Goal: Check status

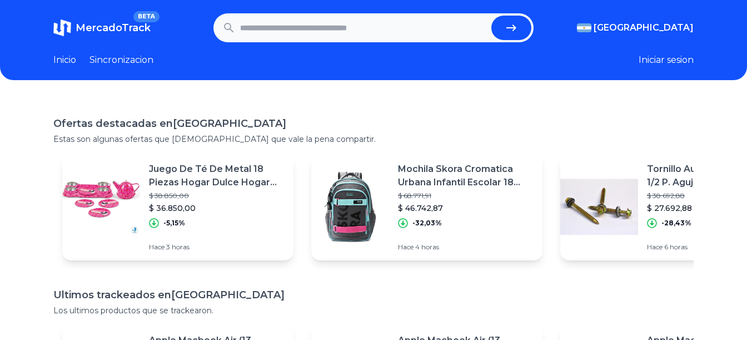
drag, startPoint x: 414, startPoint y: 40, endPoint x: 416, endPoint y: 33, distance: 7.0
click at [414, 37] on form at bounding box center [374, 27] width 320 height 29
click at [417, 28] on input "text" at bounding box center [363, 28] width 247 height 24
paste input "**********"
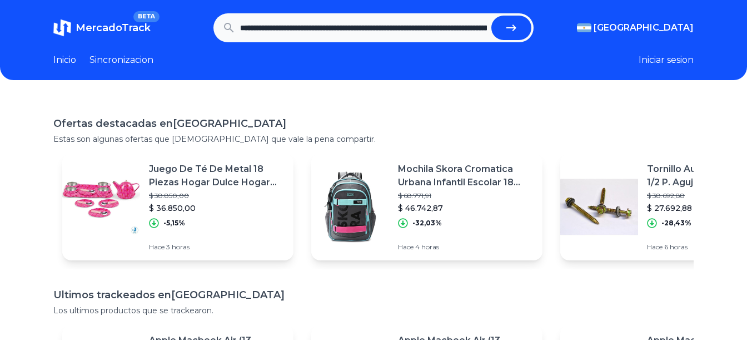
scroll to position [0, 425]
click at [518, 28] on icon "submit" at bounding box center [517, 27] width 10 height 7
type input "**********"
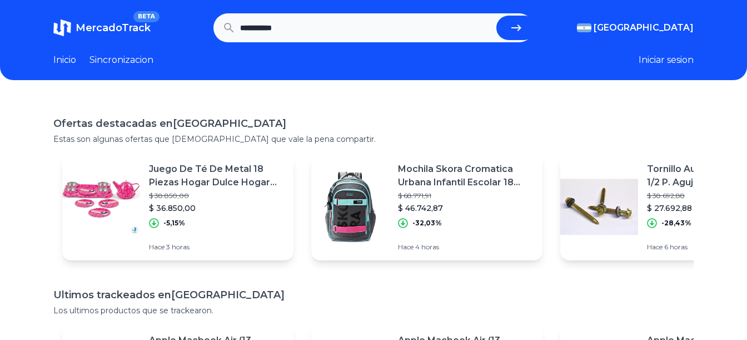
scroll to position [0, 0]
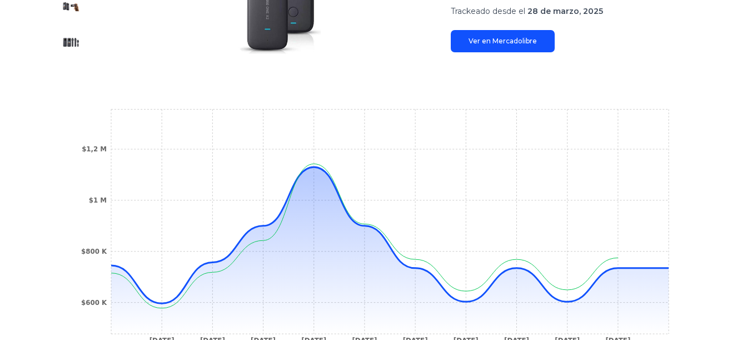
scroll to position [123, 0]
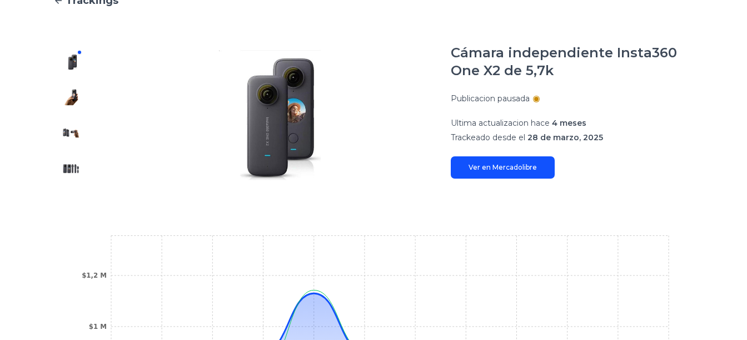
click at [65, 98] on img at bounding box center [71, 97] width 18 height 18
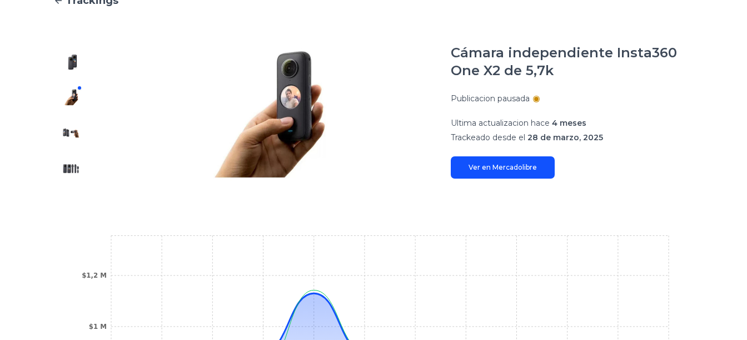
click at [73, 137] on img at bounding box center [71, 133] width 18 height 18
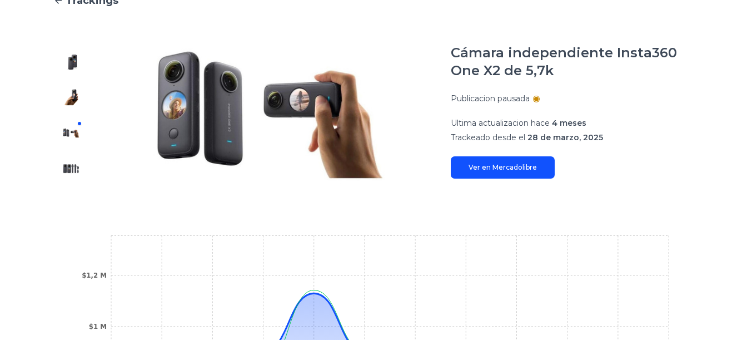
click at [75, 161] on img at bounding box center [71, 169] width 18 height 18
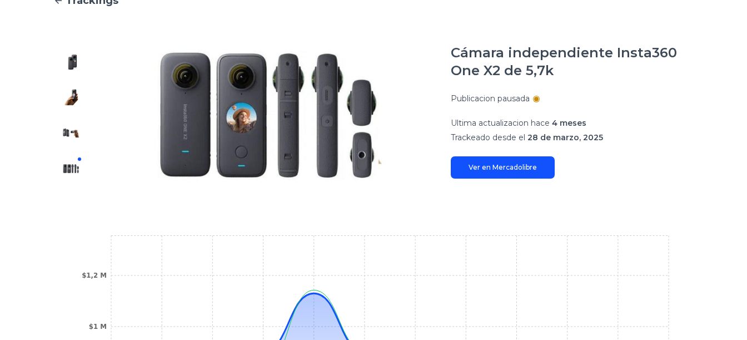
click at [192, 111] on img at bounding box center [270, 115] width 318 height 142
click at [70, 98] on img at bounding box center [71, 97] width 18 height 18
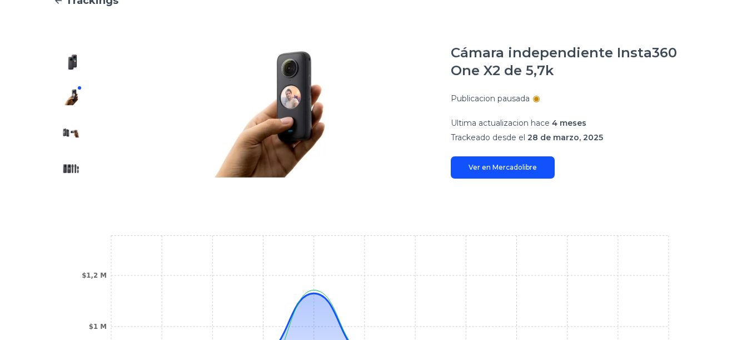
click at [80, 61] on img at bounding box center [71, 62] width 18 height 18
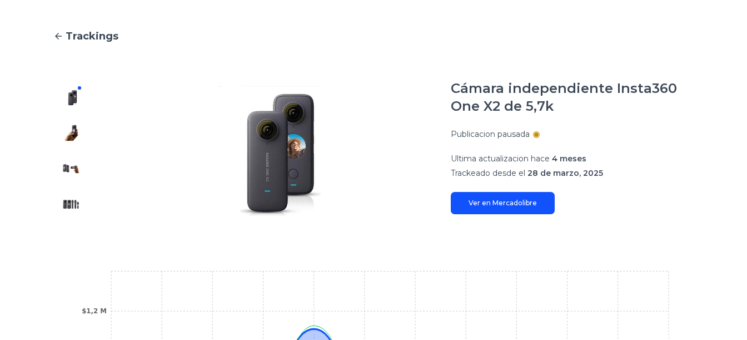
scroll to position [66, 0]
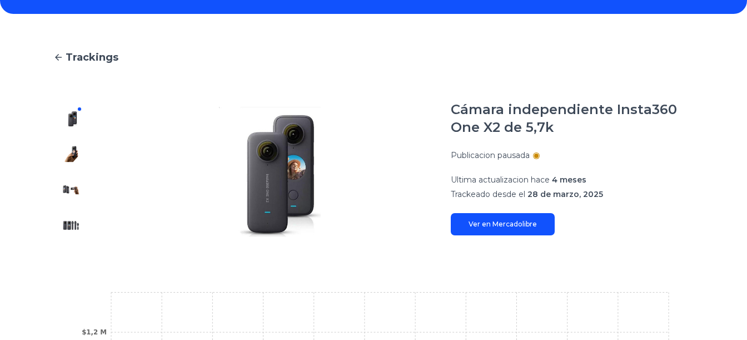
click at [304, 154] on img at bounding box center [270, 172] width 318 height 142
